Goal: Task Accomplishment & Management: Manage account settings

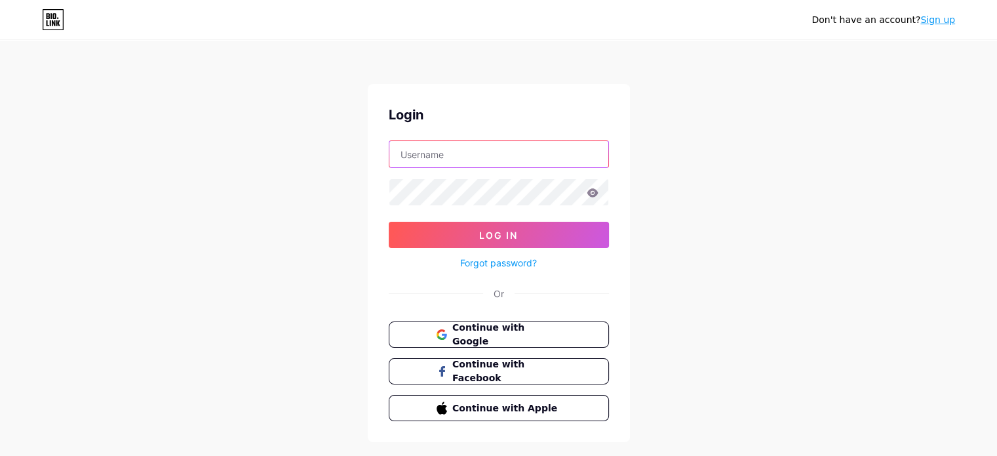
click at [525, 161] on input "text" at bounding box center [498, 154] width 219 height 26
click at [440, 332] on icon at bounding box center [441, 334] width 10 height 10
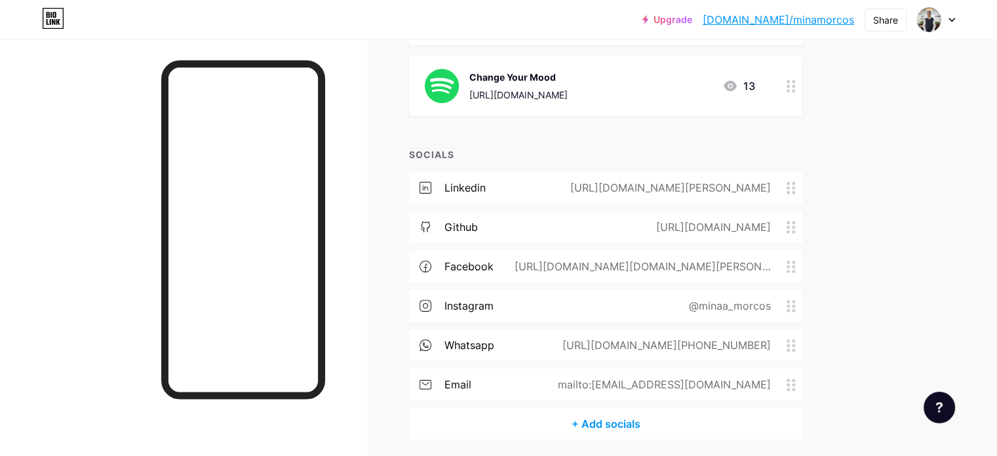
scroll to position [378, 0]
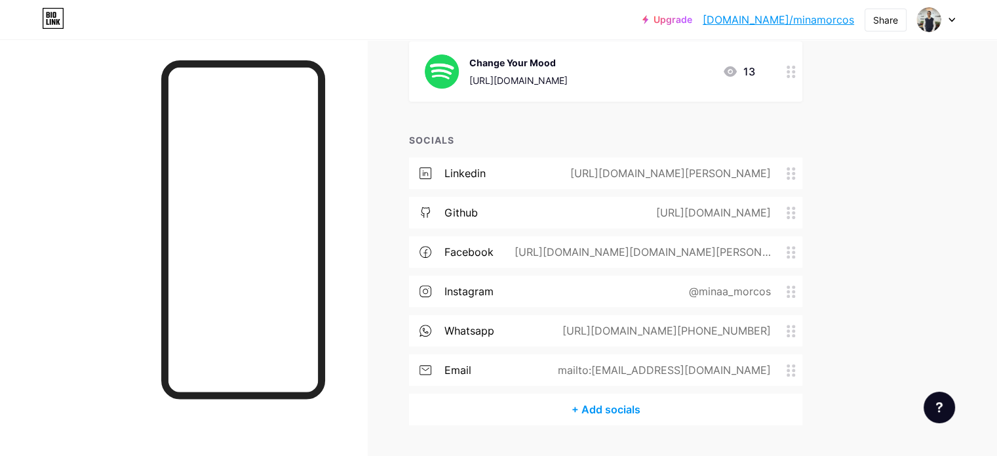
click at [787, 366] on div "mailto:minanew0@gmail.com" at bounding box center [662, 370] width 250 height 16
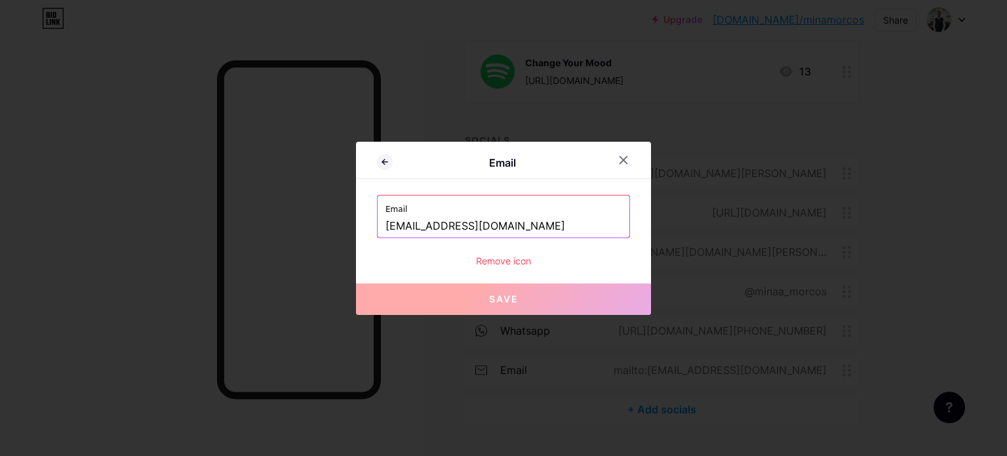
drag, startPoint x: 438, startPoint y: 225, endPoint x: 330, endPoint y: 223, distance: 107.5
click at [330, 223] on div "Email Email minanew0@gmail.com Remove icon Save" at bounding box center [503, 228] width 1007 height 456
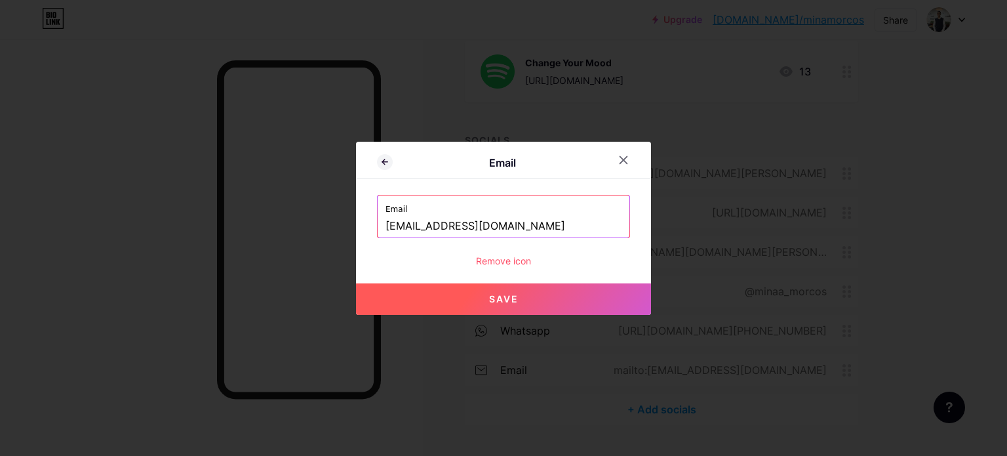
click at [472, 292] on button "Save" at bounding box center [503, 298] width 295 height 31
type input "mailto:[EMAIL_ADDRESS][DOMAIN_NAME]"
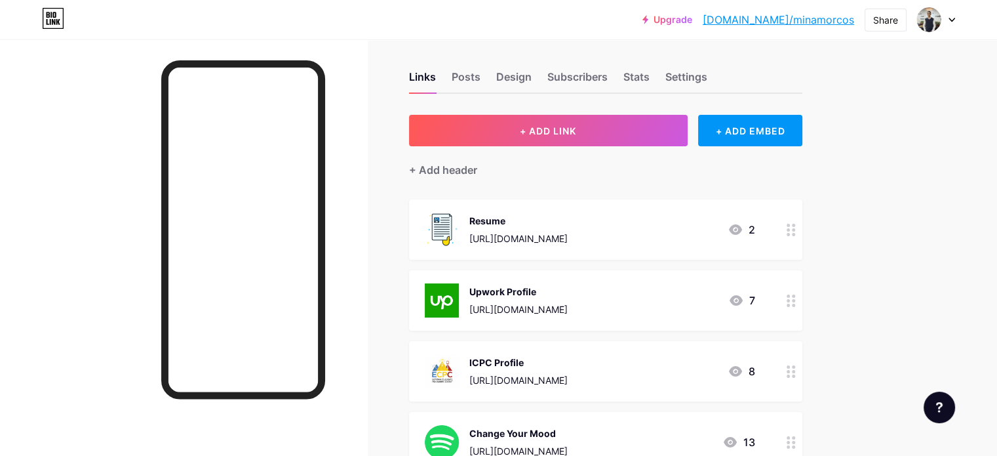
scroll to position [0, 0]
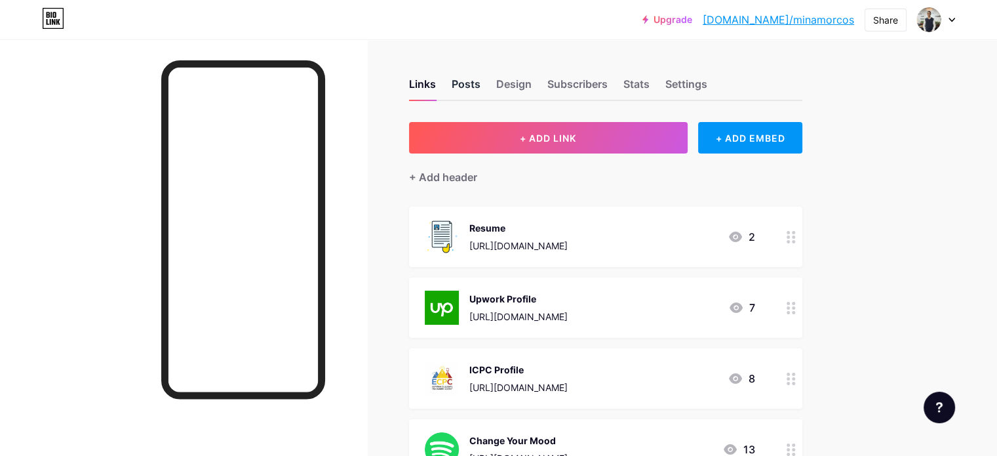
click at [480, 85] on div "Posts" at bounding box center [466, 88] width 29 height 24
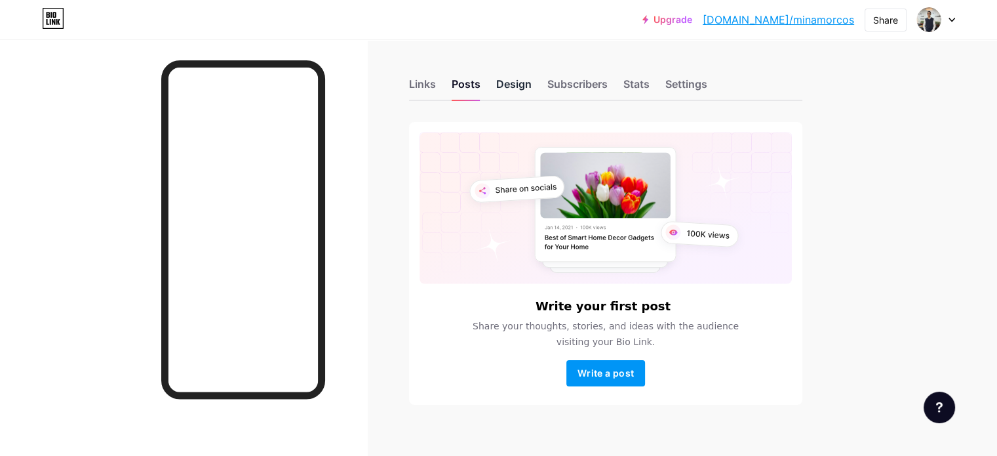
click at [532, 87] on div "Design" at bounding box center [513, 88] width 35 height 24
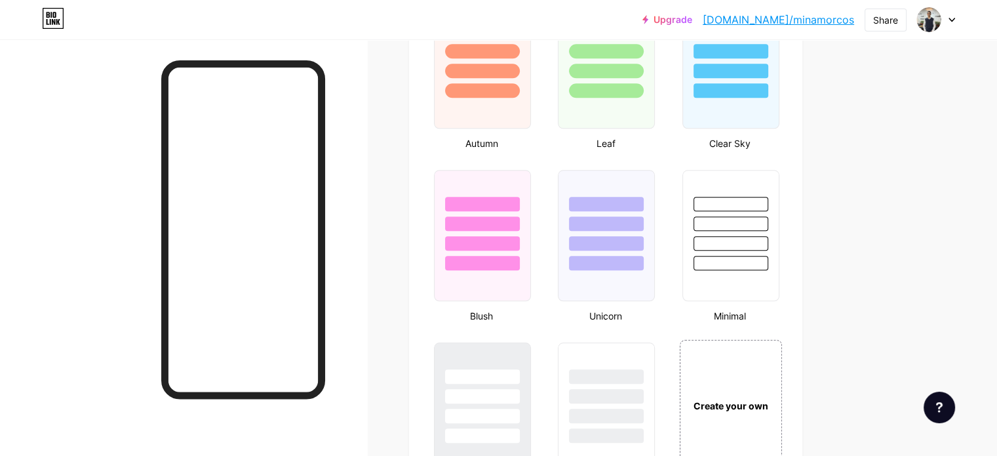
scroll to position [1255, 0]
click at [769, 257] on div at bounding box center [730, 264] width 77 height 15
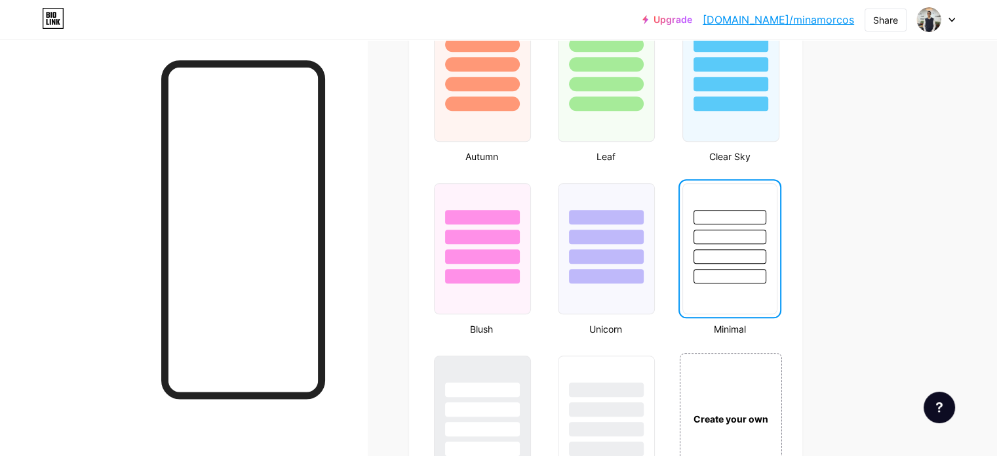
scroll to position [1242, 0]
click at [763, 94] on div at bounding box center [730, 61] width 98 height 103
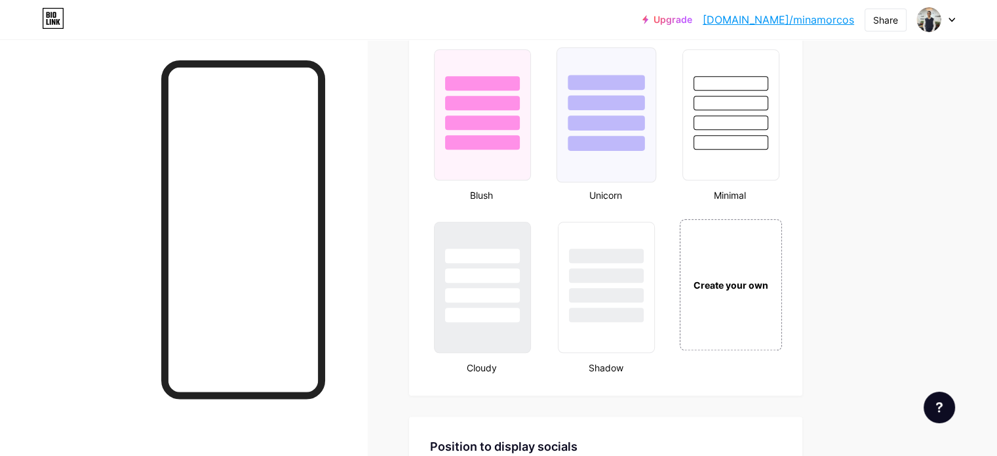
scroll to position [1377, 0]
click at [532, 278] on div at bounding box center [482, 271] width 98 height 103
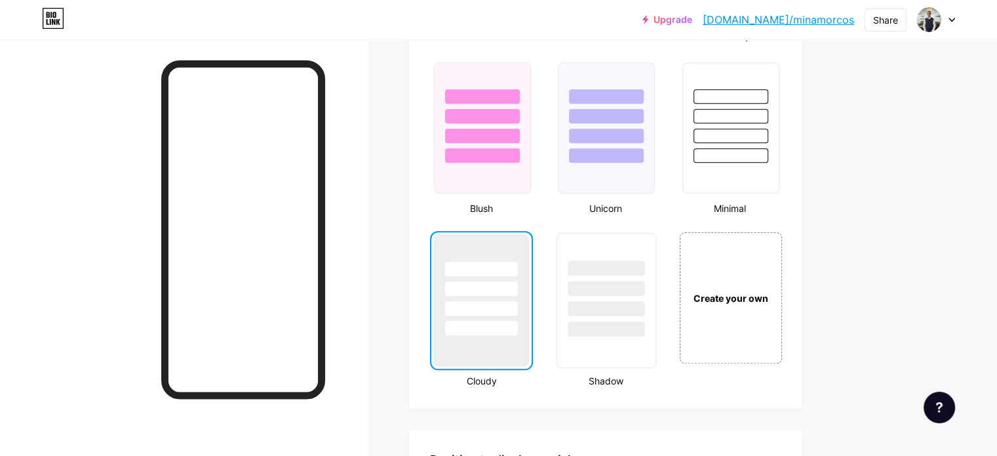
click at [624, 301] on div at bounding box center [606, 308] width 77 height 15
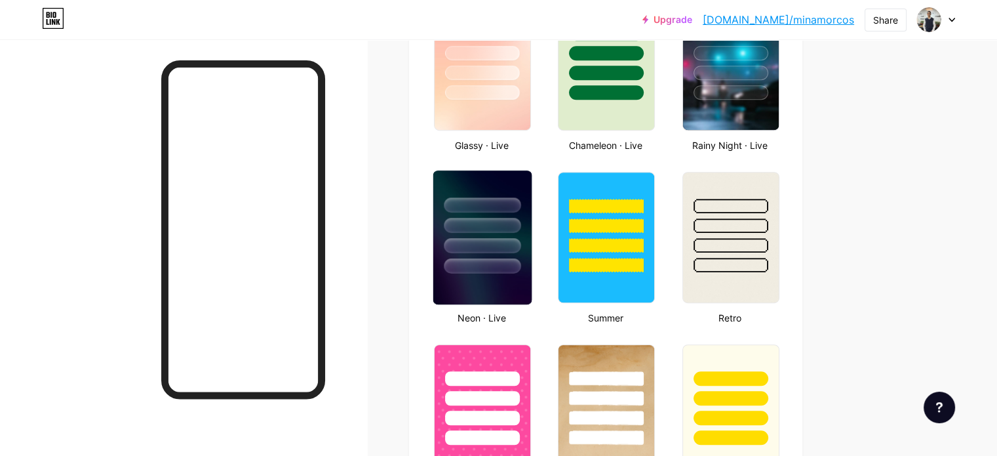
click at [520, 226] on div at bounding box center [482, 225] width 77 height 15
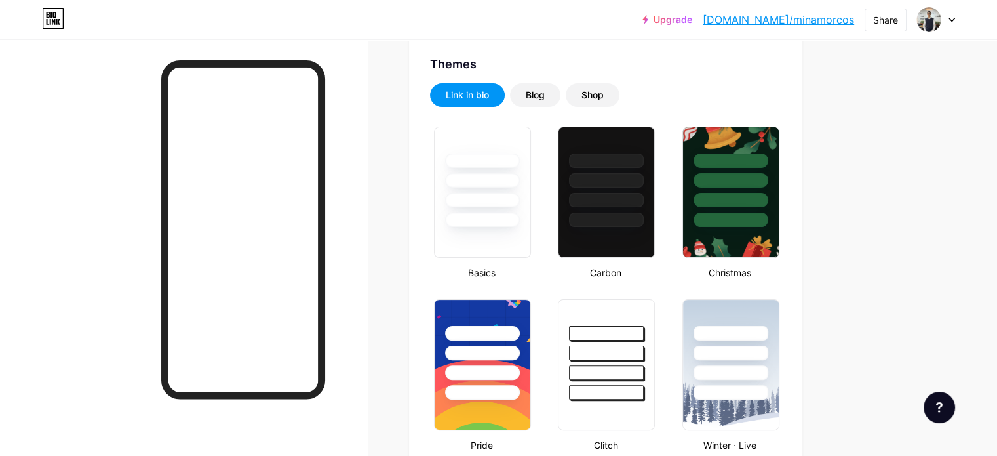
scroll to position [265, 0]
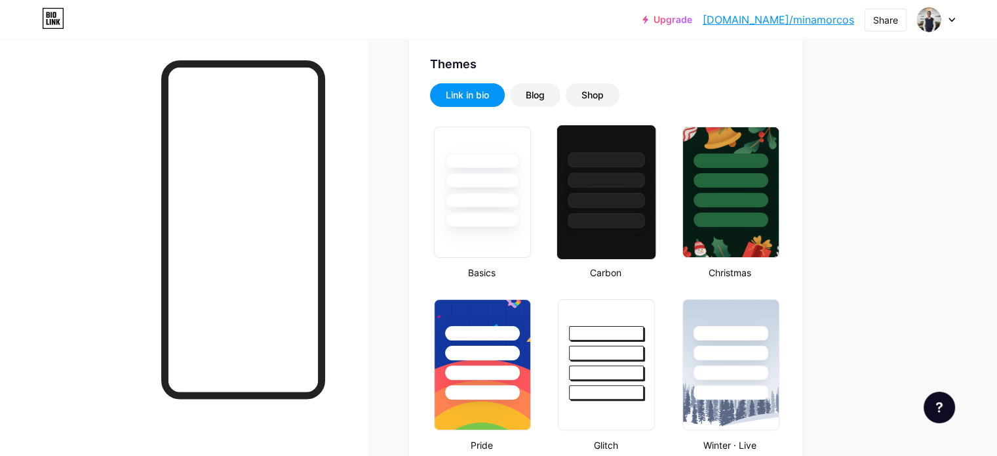
click at [645, 204] on div at bounding box center [606, 200] width 77 height 15
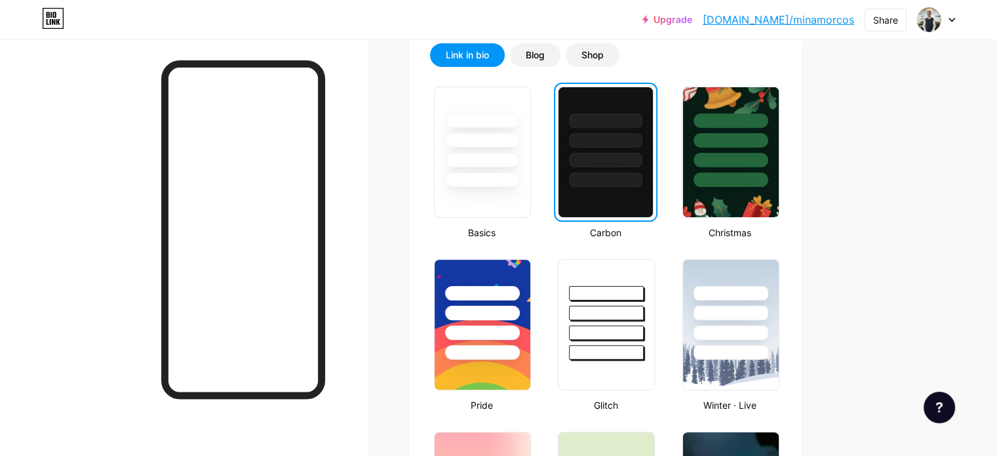
scroll to position [313, 0]
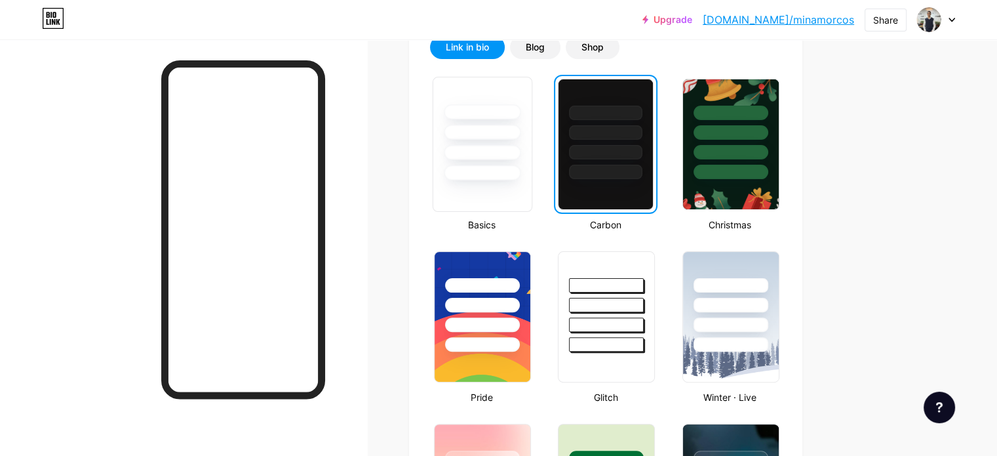
click at [520, 170] on div at bounding box center [482, 172] width 77 height 15
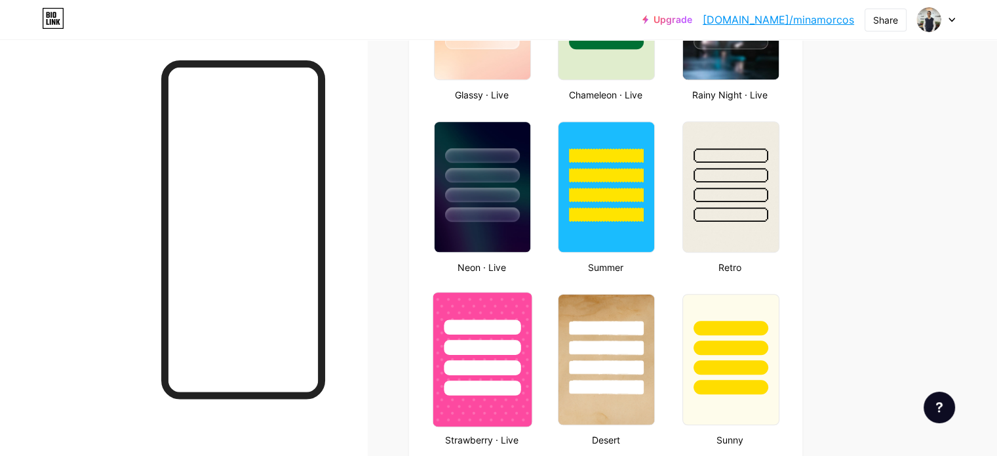
scroll to position [770, 0]
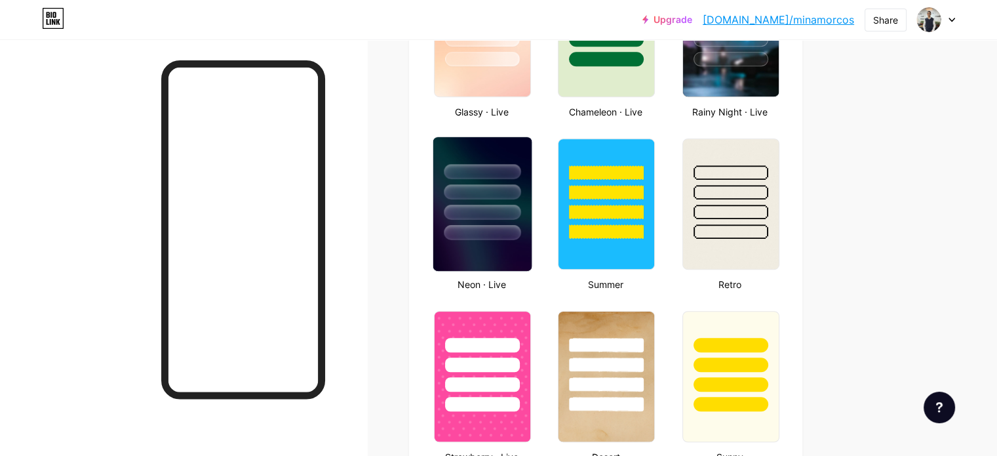
click at [520, 206] on div at bounding box center [482, 212] width 77 height 15
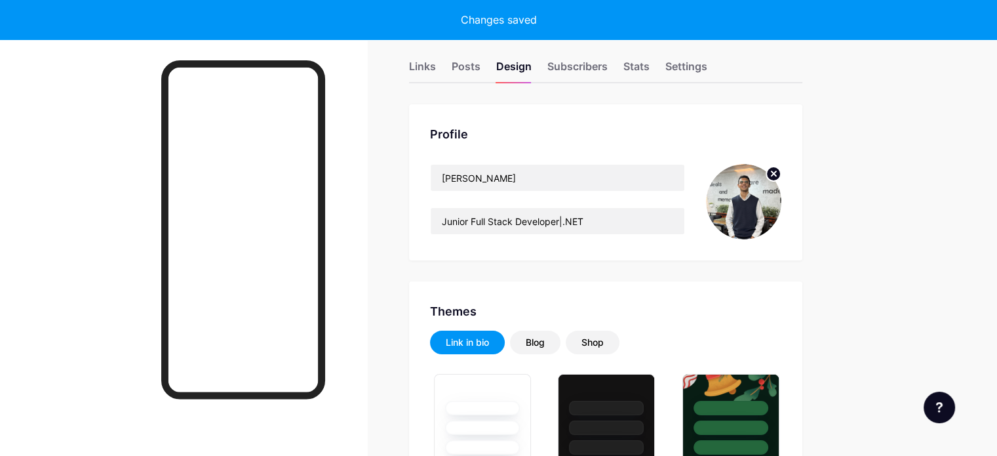
scroll to position [0, 0]
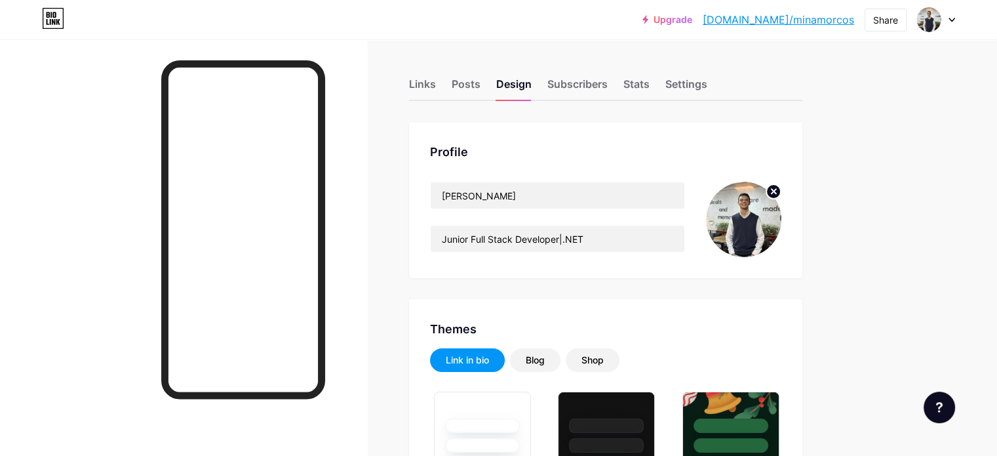
drag, startPoint x: 916, startPoint y: 58, endPoint x: 947, endPoint y: 23, distance: 47.4
click at [947, 23] on div at bounding box center [936, 20] width 38 height 24
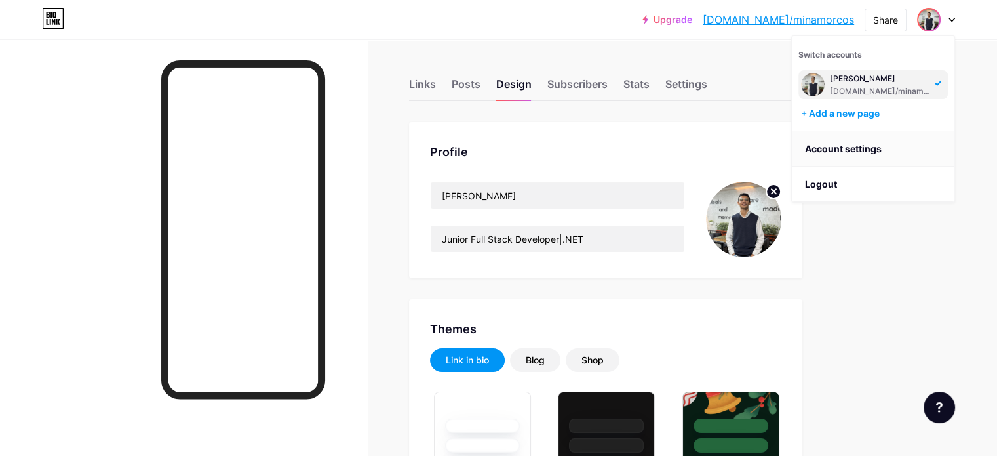
click at [853, 149] on link "Account settings" at bounding box center [873, 148] width 163 height 35
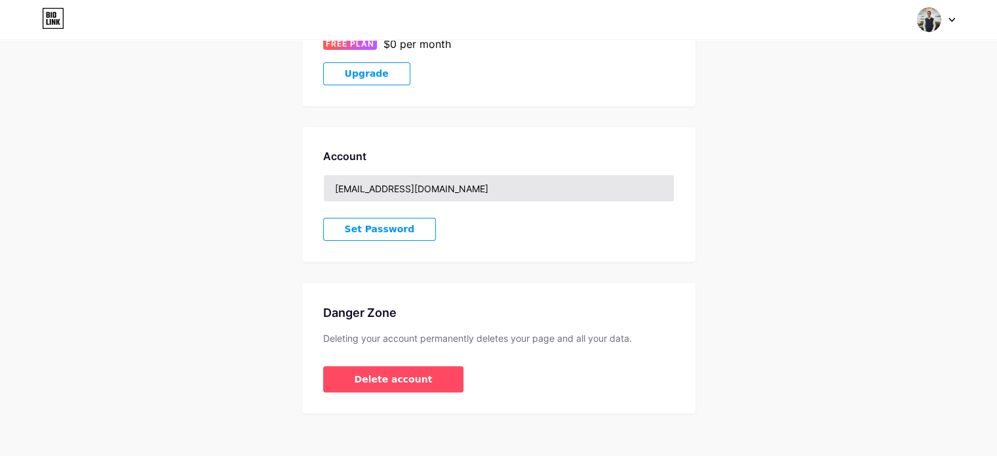
scroll to position [269, 0]
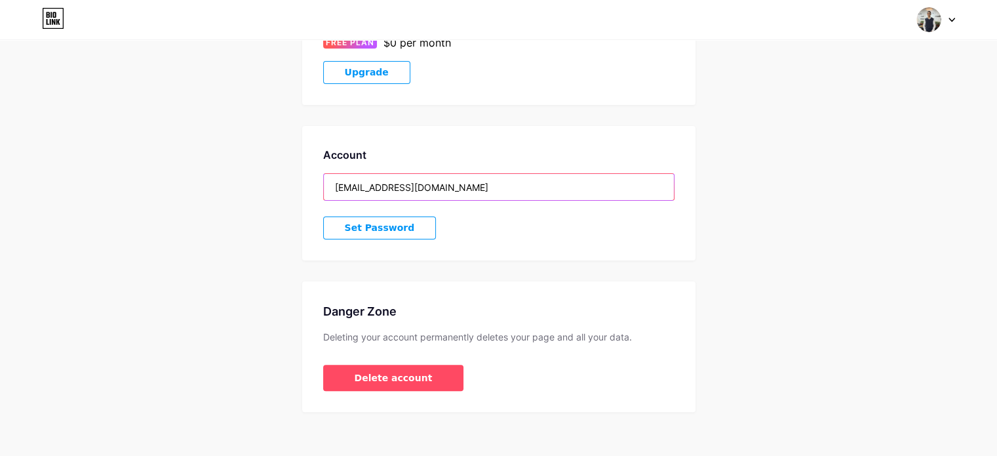
drag, startPoint x: 378, startPoint y: 186, endPoint x: 291, endPoint y: 193, distance: 87.5
click at [291, 193] on div "Account Settings My pages [PERSON_NAME] [DOMAIN_NAME]/minamorcos + Add a new pa…" at bounding box center [498, 102] width 997 height 620
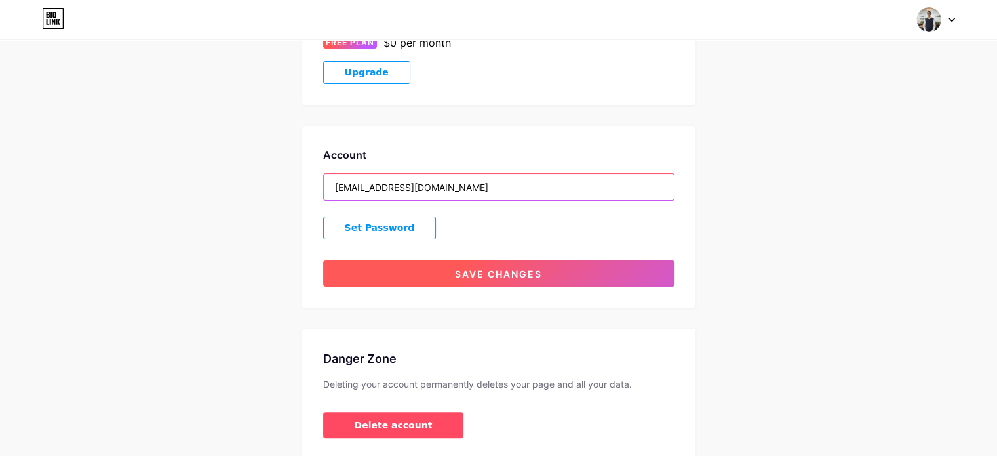
type input "[EMAIL_ADDRESS][DOMAIN_NAME]"
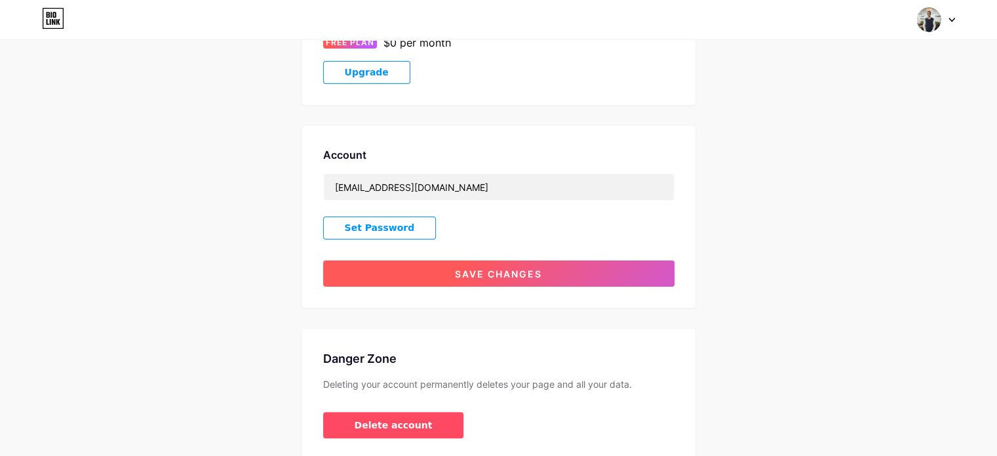
click at [486, 264] on button "Save changes" at bounding box center [498, 273] width 351 height 26
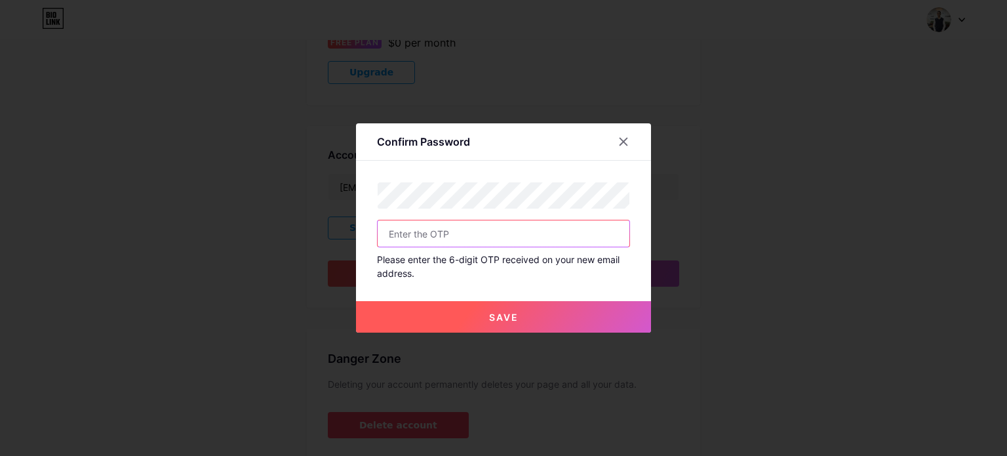
click at [433, 231] on input "text" at bounding box center [504, 233] width 252 height 26
paste input "426727"
type input "426727"
click at [469, 307] on button "Save" at bounding box center [503, 316] width 295 height 31
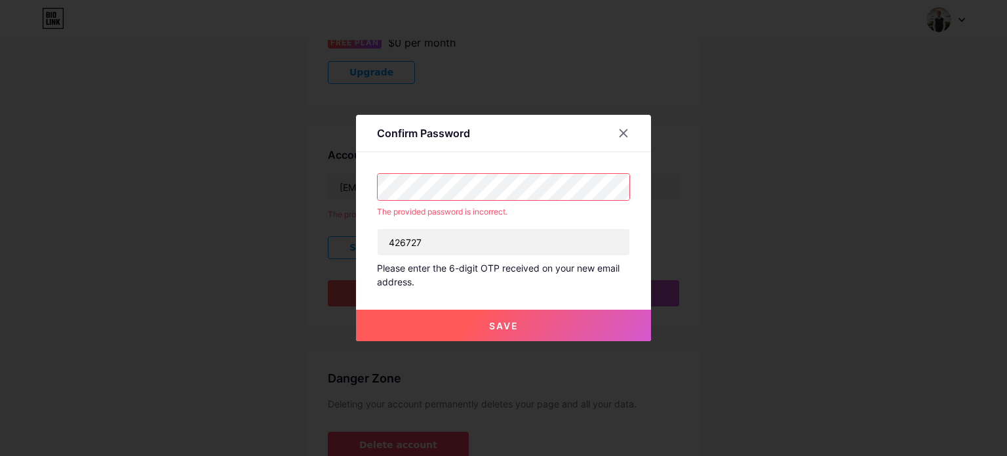
click at [286, 177] on div "Confirm Password The provided password is incorrect. 426727 Please enter the 6-…" at bounding box center [503, 228] width 1007 height 456
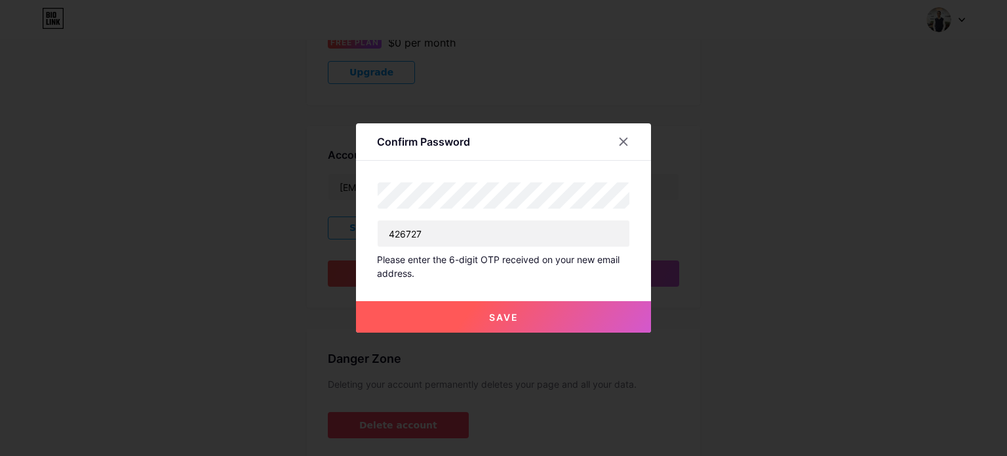
click at [499, 321] on span "Save" at bounding box center [503, 316] width 29 height 11
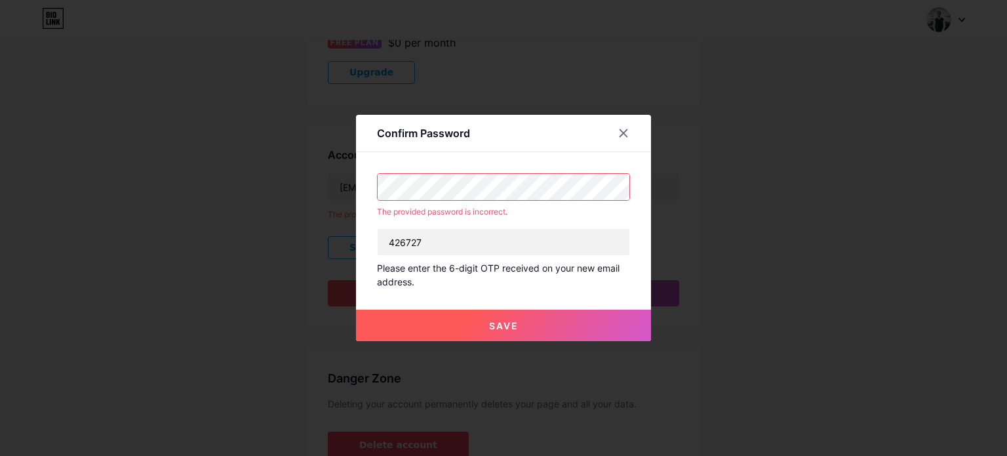
click at [223, 162] on div "Confirm Password The provided password is incorrect. 426727 Please enter the 6-…" at bounding box center [503, 228] width 1007 height 456
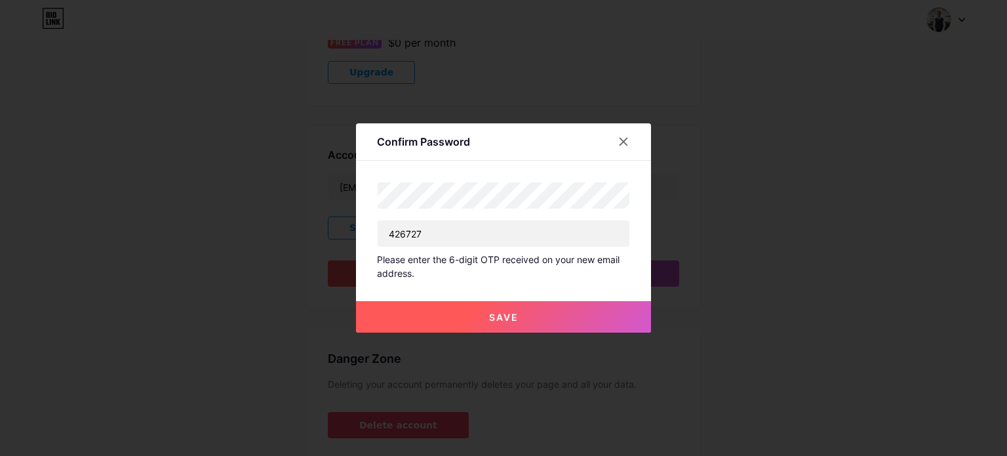
click at [492, 324] on button "Save" at bounding box center [503, 316] width 295 height 31
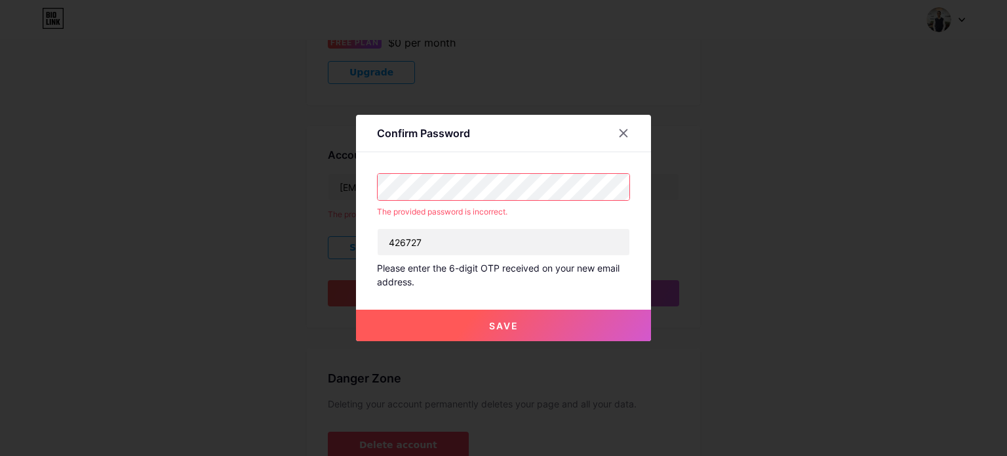
click at [186, 157] on div "Confirm Password The provided password is incorrect. 426727 Please enter the 6-…" at bounding box center [503, 228] width 1007 height 456
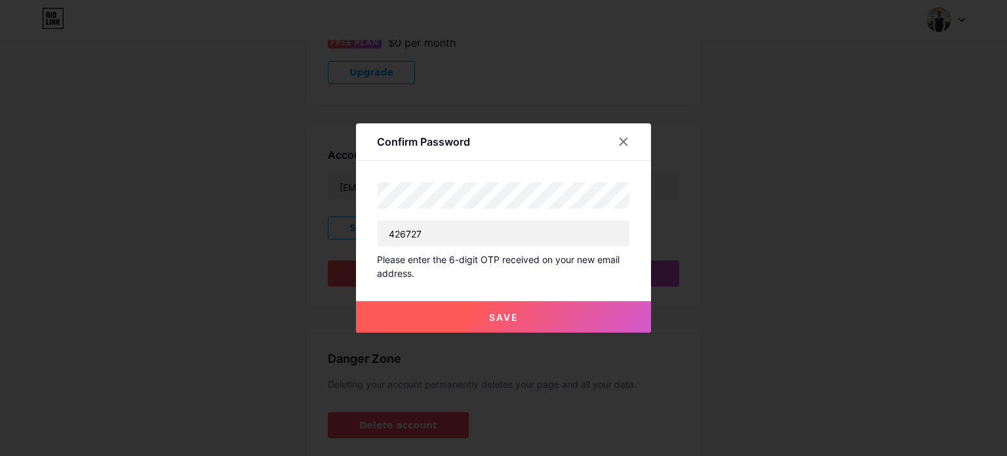
click at [464, 307] on button "Save" at bounding box center [503, 316] width 295 height 31
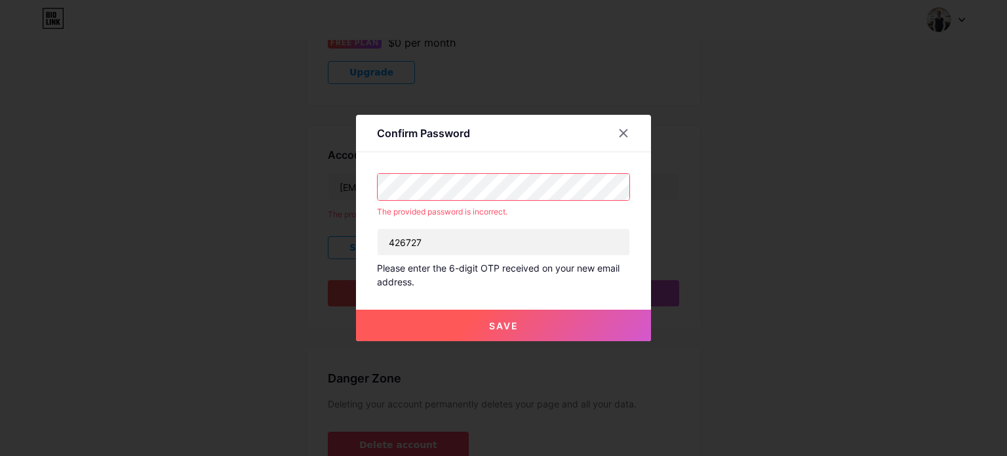
click at [369, 191] on div "Confirm Password The provided password is incorrect. 426727 Please enter the 6-…" at bounding box center [503, 228] width 295 height 226
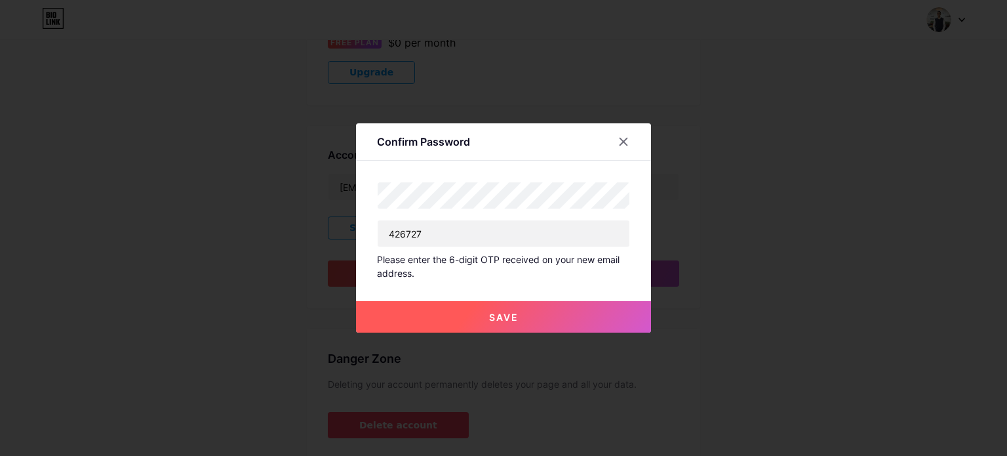
click at [488, 313] on button "Save" at bounding box center [503, 316] width 295 height 31
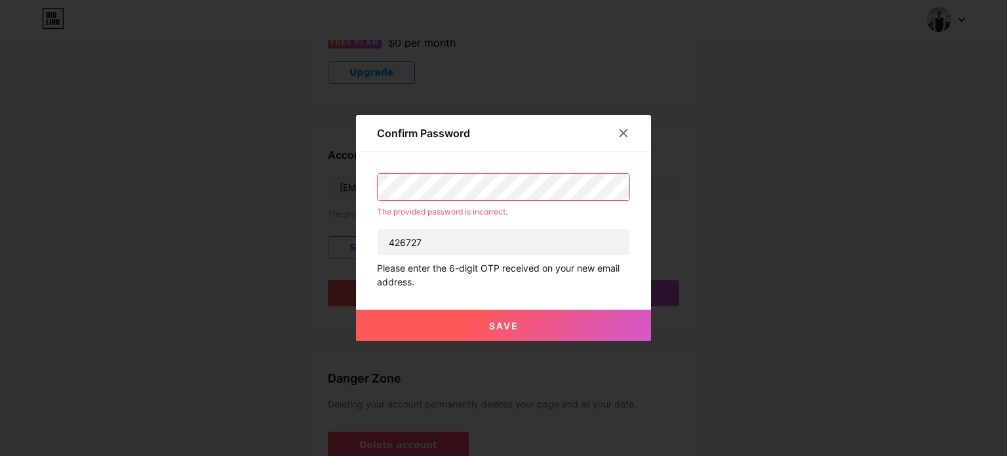
click at [342, 179] on div "Confirm Password The provided password is incorrect. 426727 Please enter the 6-…" at bounding box center [503, 228] width 1007 height 456
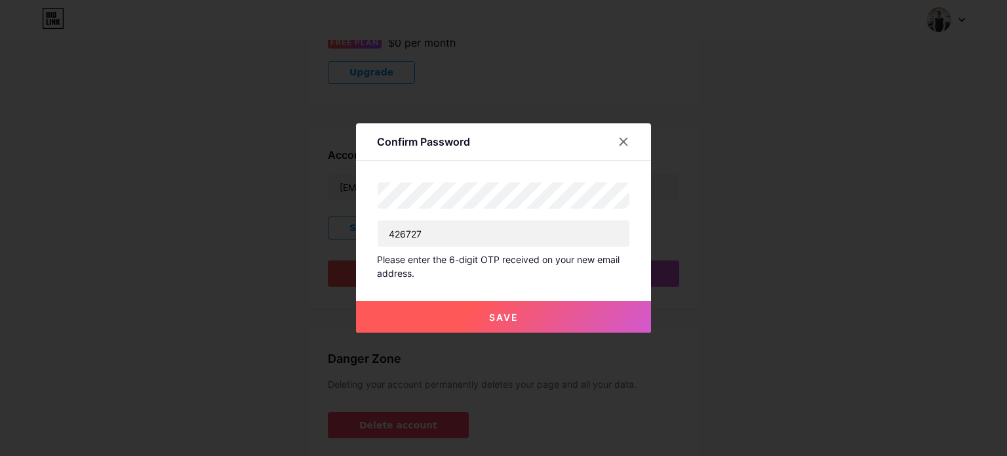
click at [490, 322] on button "Save" at bounding box center [503, 316] width 295 height 31
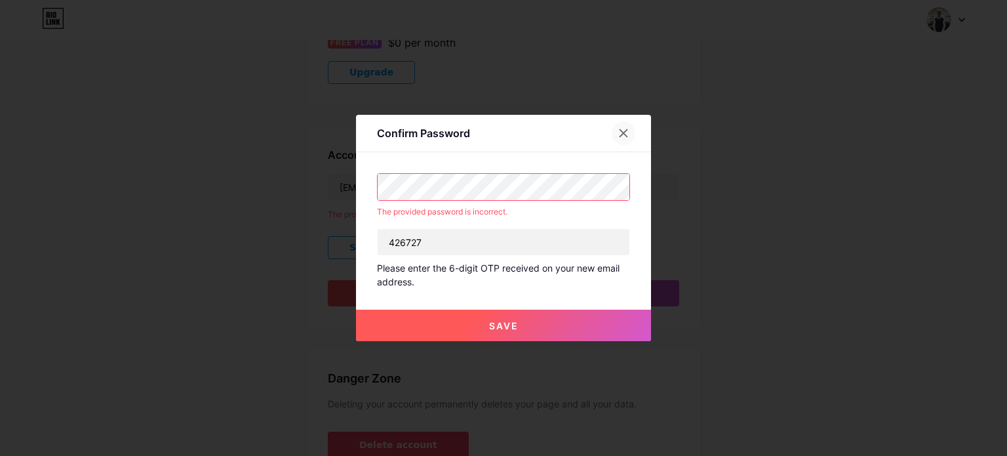
click at [624, 122] on div at bounding box center [624, 133] width 24 height 24
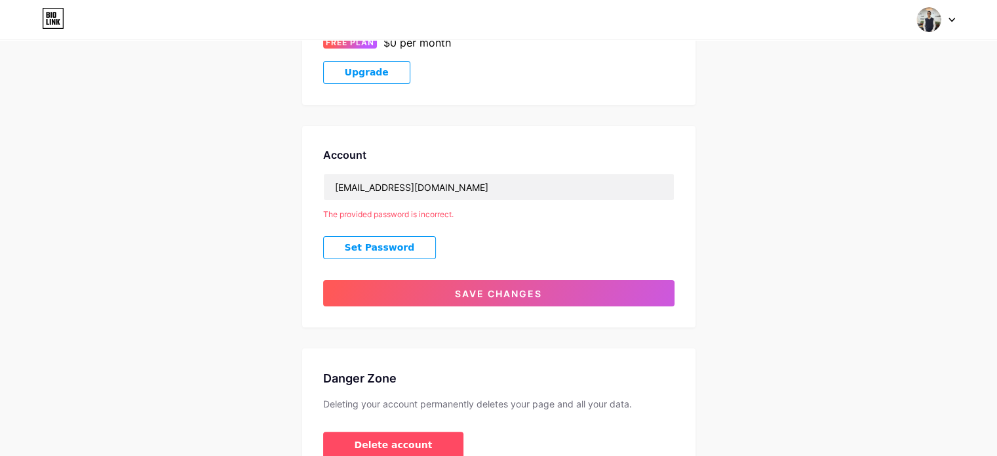
click at [401, 243] on button "Set Password" at bounding box center [379, 247] width 113 height 23
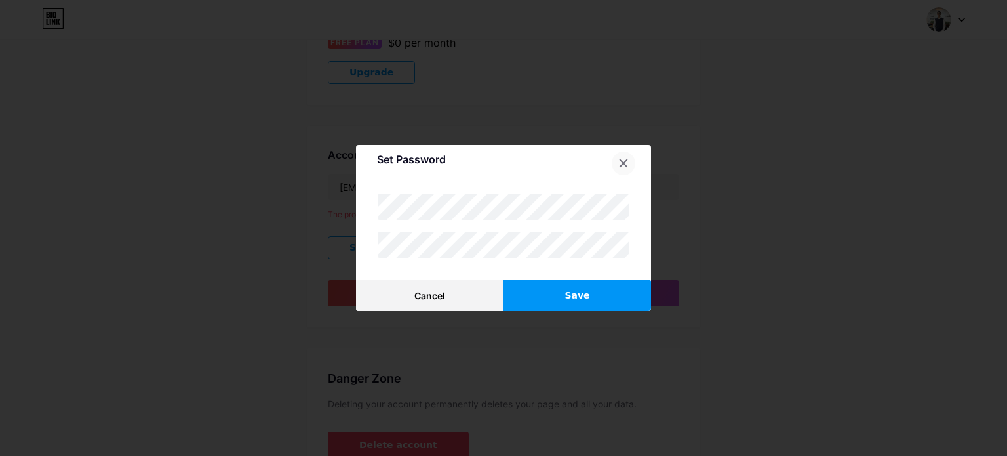
click at [619, 170] on div at bounding box center [624, 163] width 24 height 24
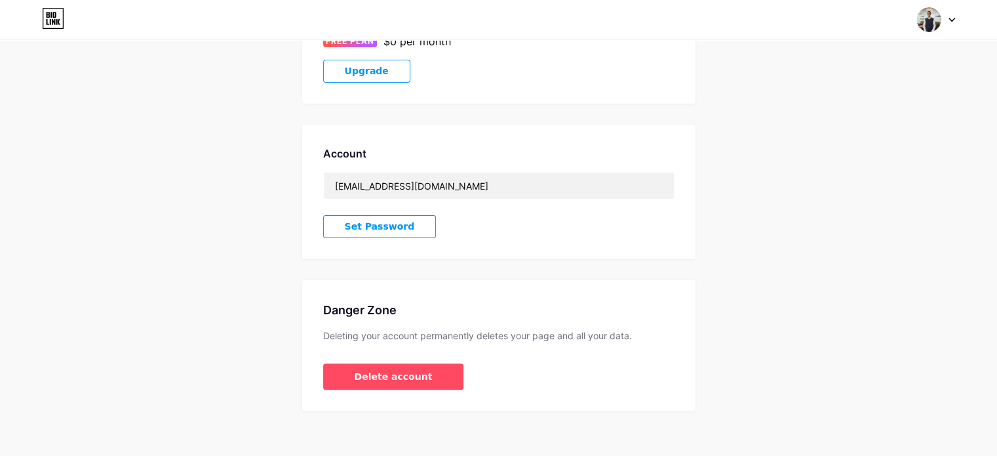
scroll to position [270, 0]
click at [380, 224] on span "Set Password" at bounding box center [380, 226] width 70 height 11
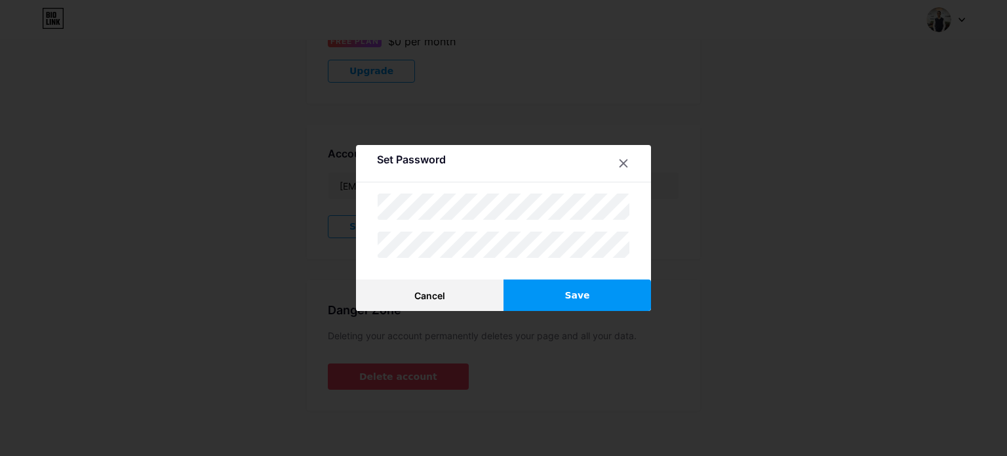
click at [540, 290] on button "Save" at bounding box center [576, 294] width 147 height 31
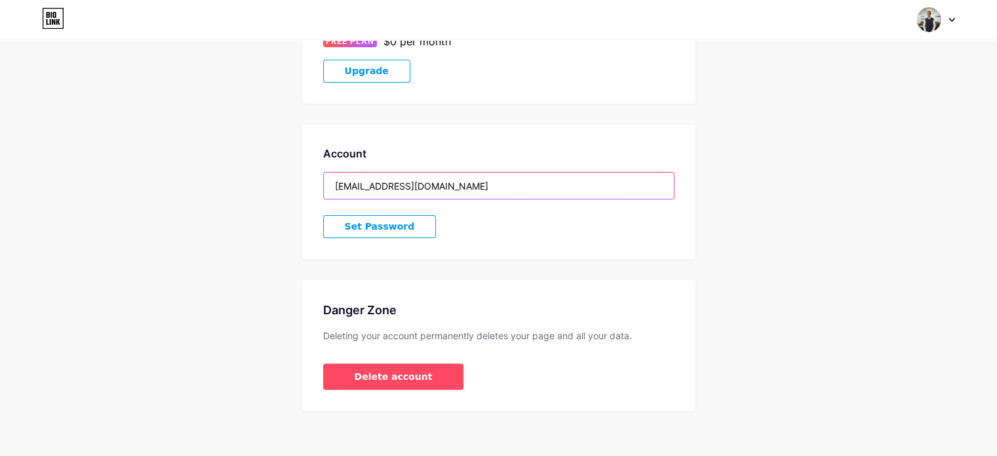
drag, startPoint x: 378, startPoint y: 185, endPoint x: 252, endPoint y: 180, distance: 125.9
click at [252, 180] on div "Account Settings My pages [PERSON_NAME] [DOMAIN_NAME]/minamorcos + Add a new pa…" at bounding box center [498, 100] width 997 height 620
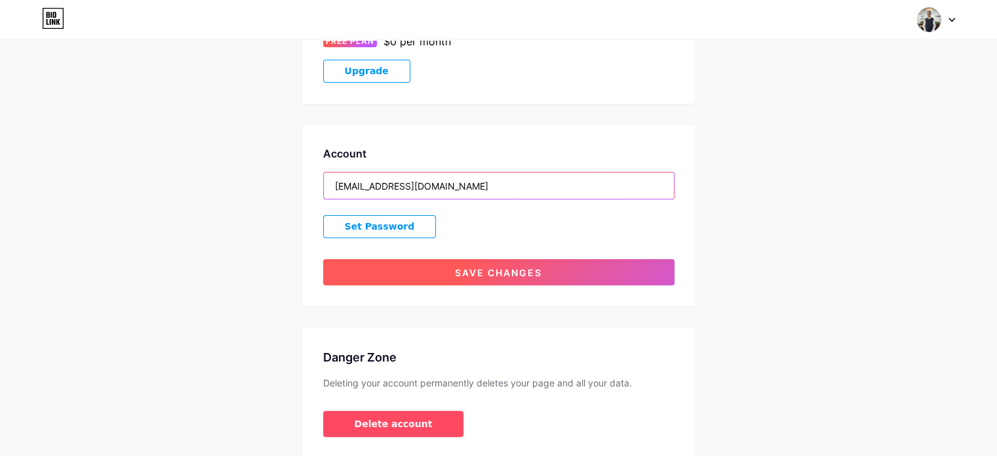
type input "[EMAIL_ADDRESS][DOMAIN_NAME]"
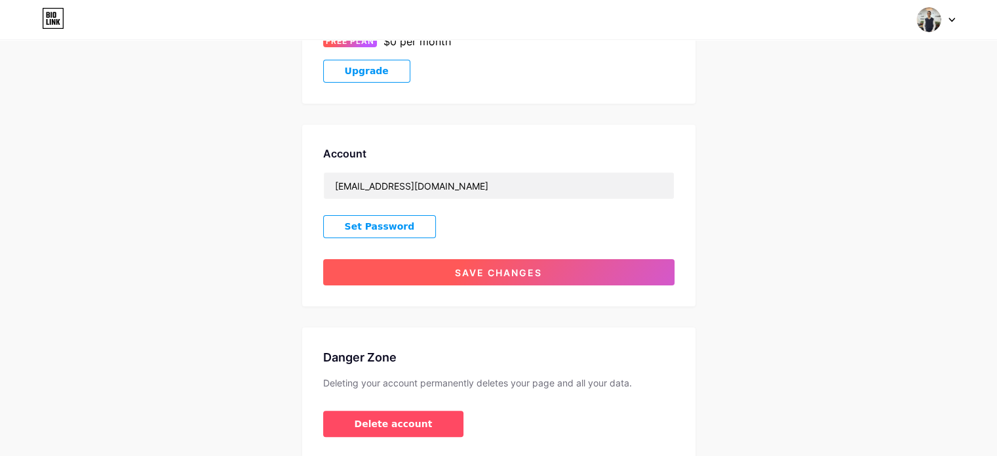
click at [488, 267] on span "Save changes" at bounding box center [498, 272] width 87 height 11
click at [471, 271] on span "Save changes" at bounding box center [498, 272] width 87 height 11
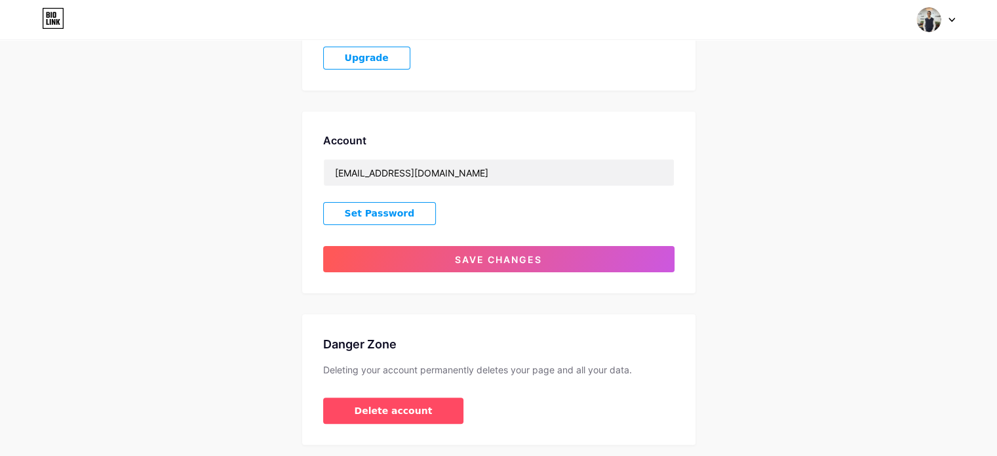
scroll to position [284, 0]
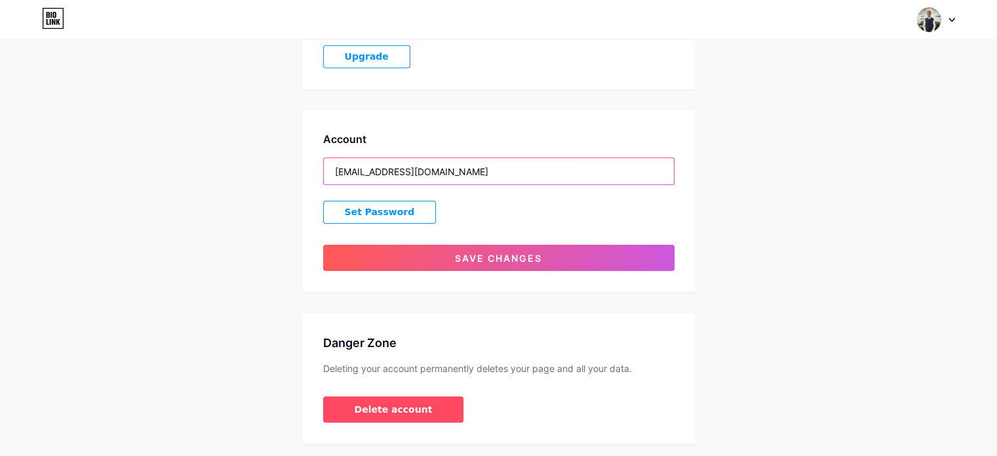
click at [480, 174] on input "[EMAIL_ADDRESS][DOMAIN_NAME]" at bounding box center [499, 171] width 350 height 26
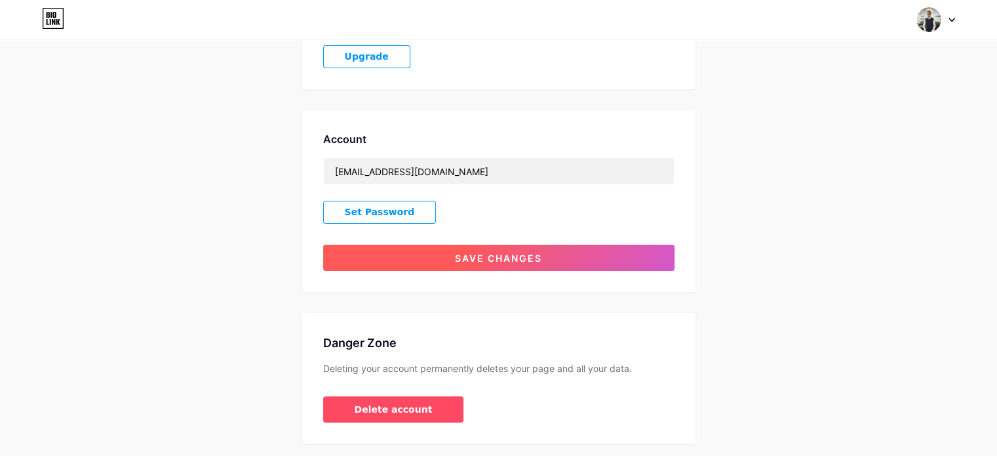
click at [477, 254] on span "Save changes" at bounding box center [498, 257] width 87 height 11
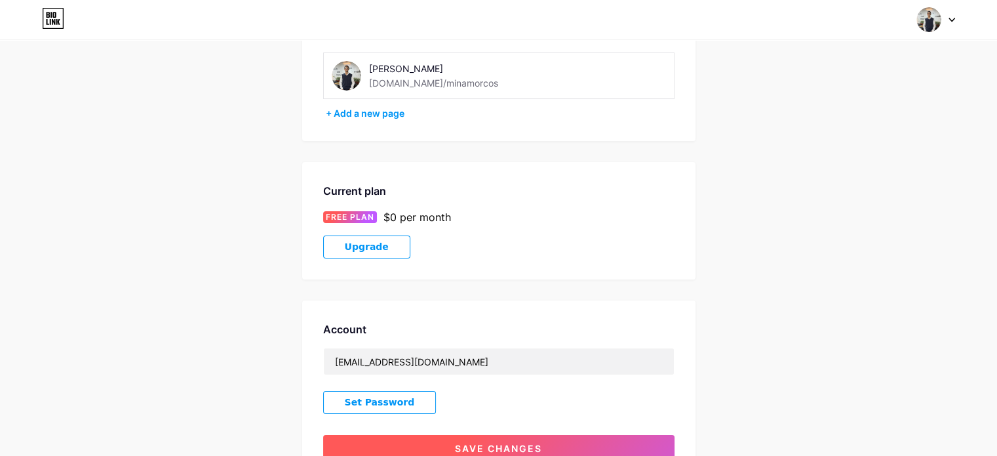
scroll to position [94, 0]
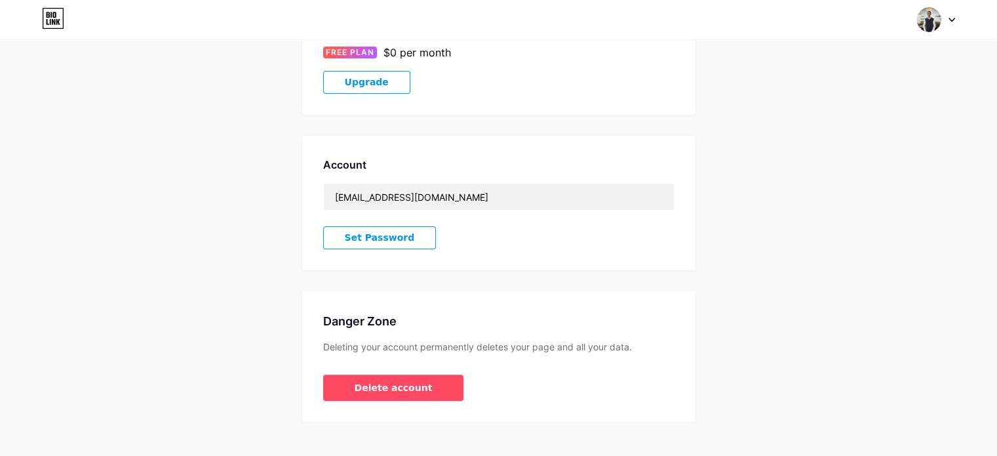
scroll to position [260, 0]
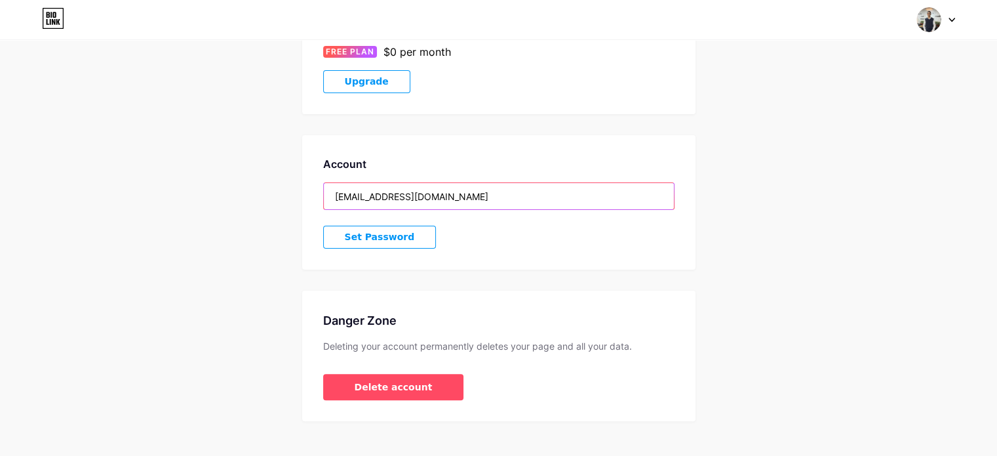
click at [376, 194] on input "[EMAIL_ADDRESS][DOMAIN_NAME]" at bounding box center [499, 196] width 350 height 26
drag, startPoint x: 378, startPoint y: 197, endPoint x: 170, endPoint y: 186, distance: 208.1
click at [170, 186] on div "Account Settings My pages [PERSON_NAME] [DOMAIN_NAME]/minamorcos + Add a new pa…" at bounding box center [498, 111] width 997 height 620
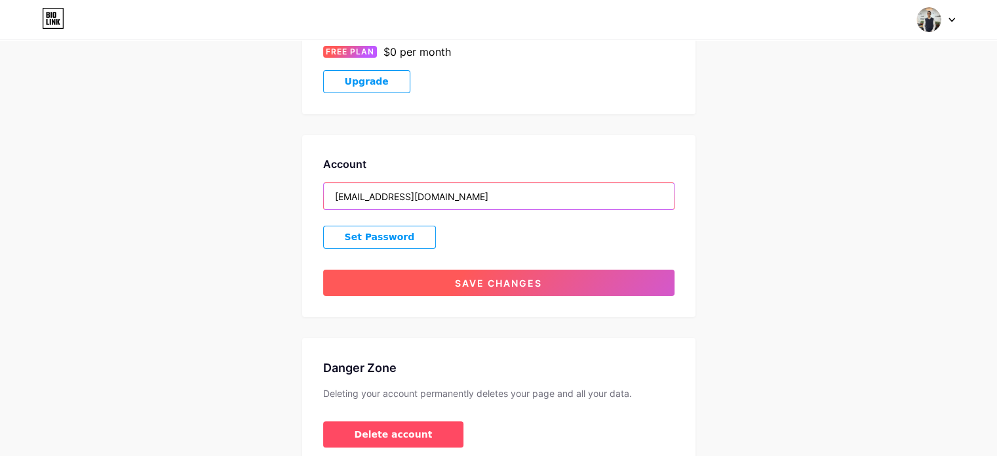
type input "[EMAIL_ADDRESS][DOMAIN_NAME]"
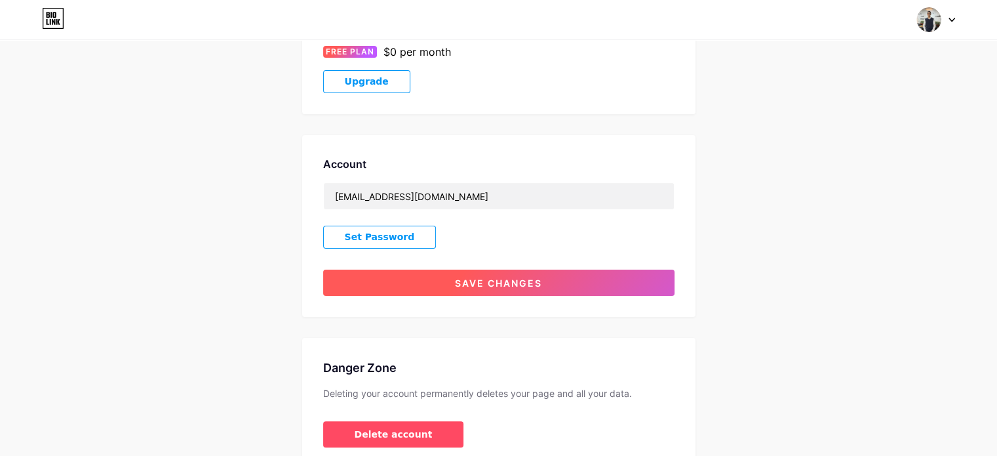
click at [442, 272] on button "Save changes" at bounding box center [498, 282] width 351 height 26
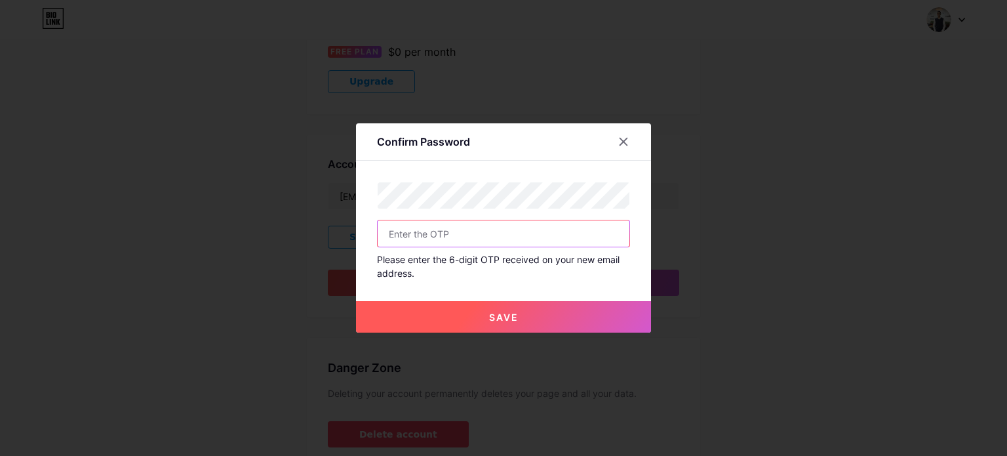
click at [424, 230] on input "text" at bounding box center [504, 233] width 252 height 26
type input "426727"
click at [497, 306] on button "Save" at bounding box center [503, 316] width 295 height 31
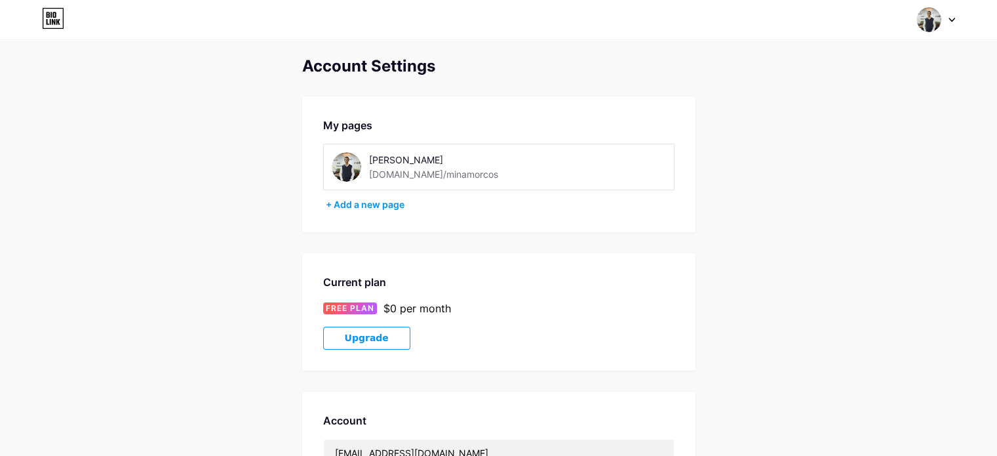
scroll to position [0, 0]
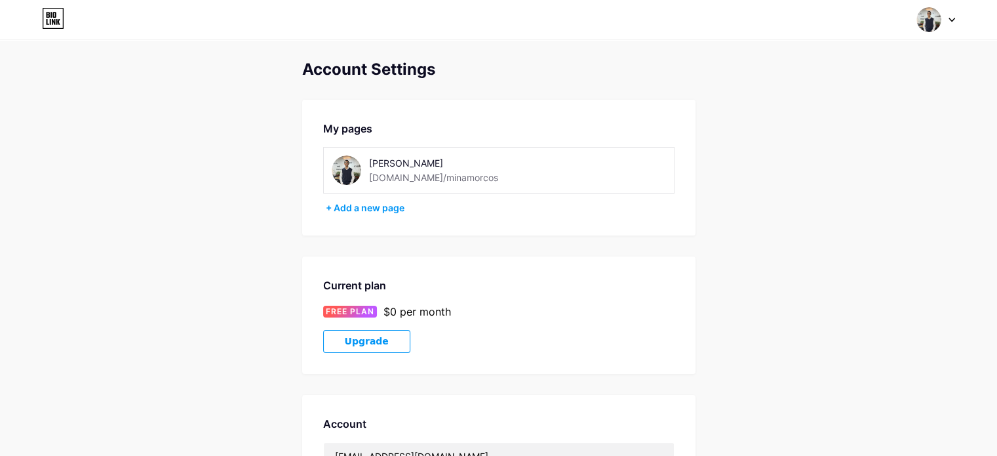
click at [51, 20] on icon at bounding box center [53, 18] width 22 height 21
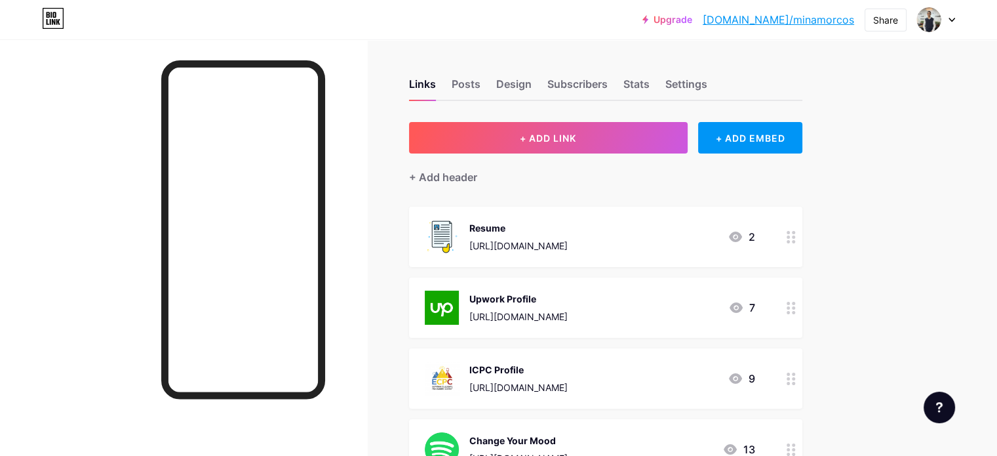
click at [823, 12] on link "[DOMAIN_NAME]/minamorcos" at bounding box center [778, 20] width 151 height 16
